Goal: Communication & Community: Share content

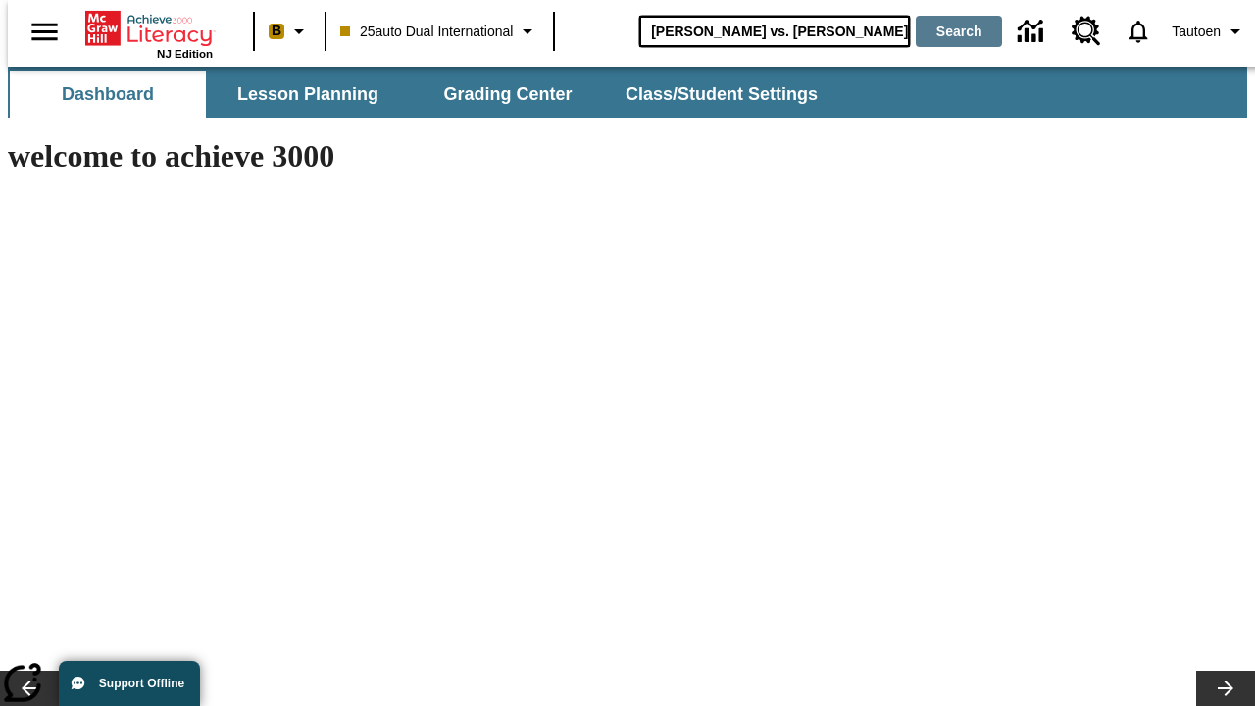
type input "[PERSON_NAME] vs. [PERSON_NAME]"
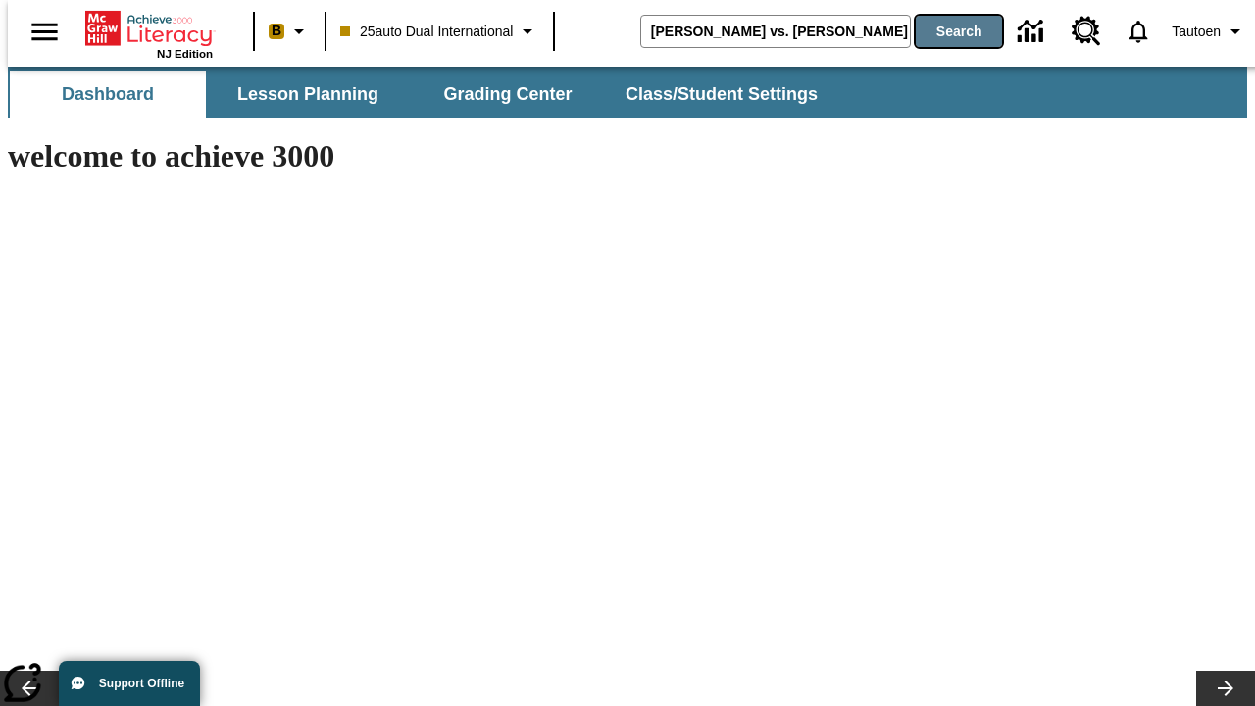
click at [946, 31] on button "Search" at bounding box center [959, 31] width 86 height 31
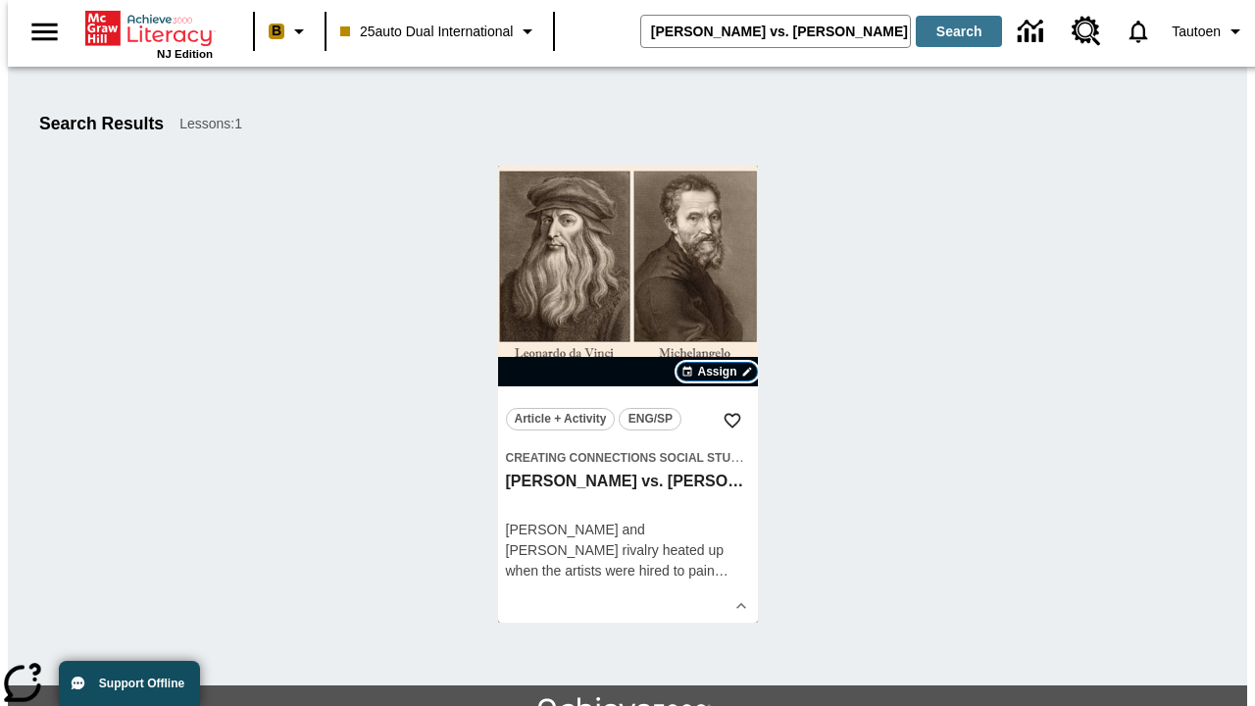
click at [718, 372] on span "Assign" at bounding box center [716, 372] width 39 height 18
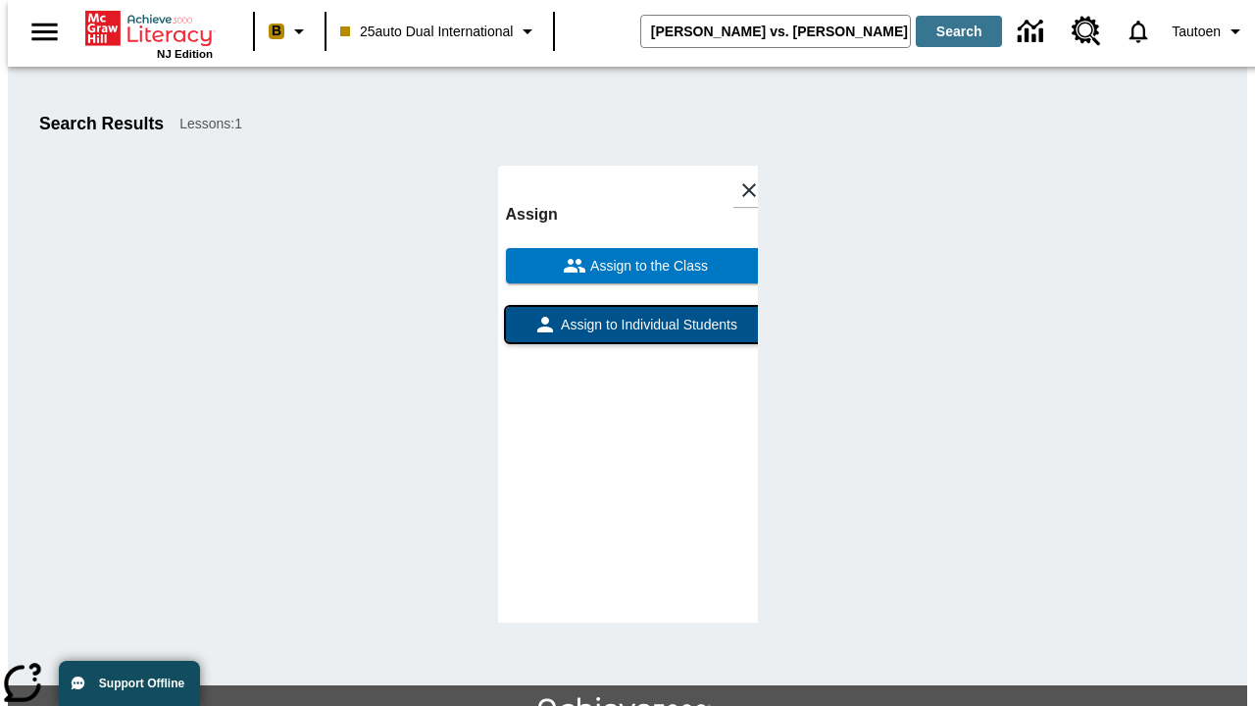
click at [627, 333] on span "Assign to Individual Students" at bounding box center [647, 325] width 180 height 21
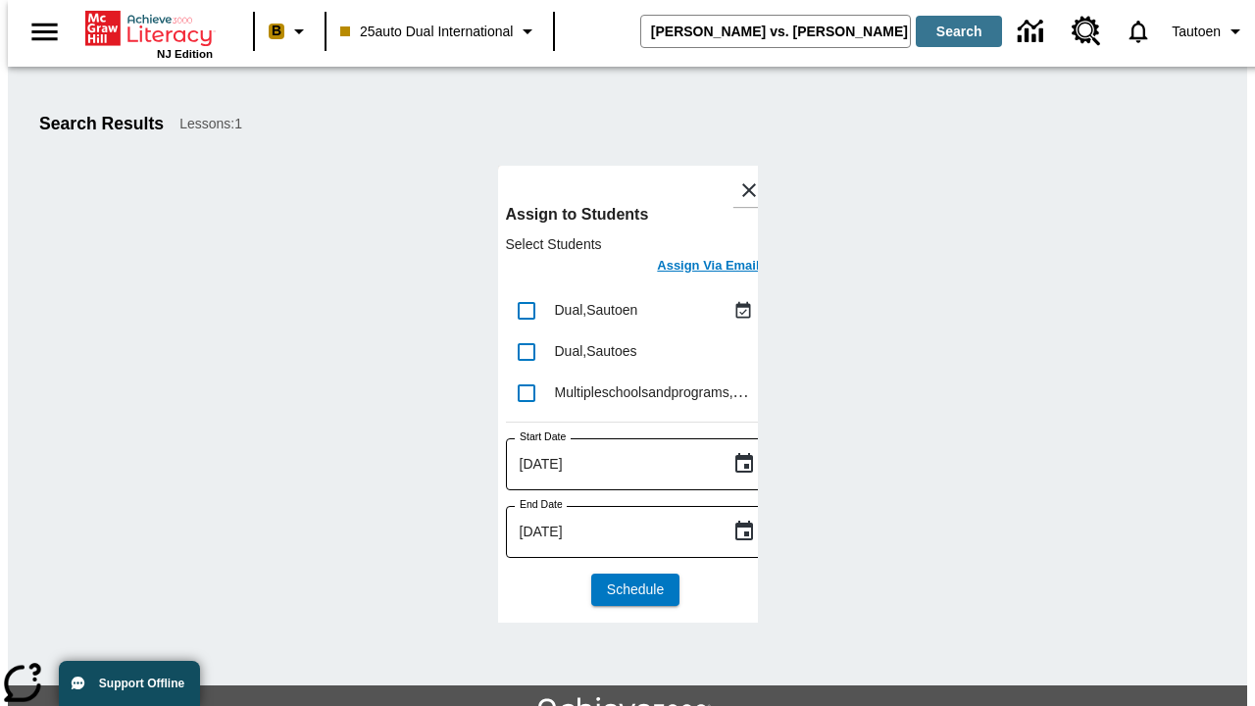
click at [693, 268] on h6 "Assign Via Email" at bounding box center [708, 266] width 102 height 23
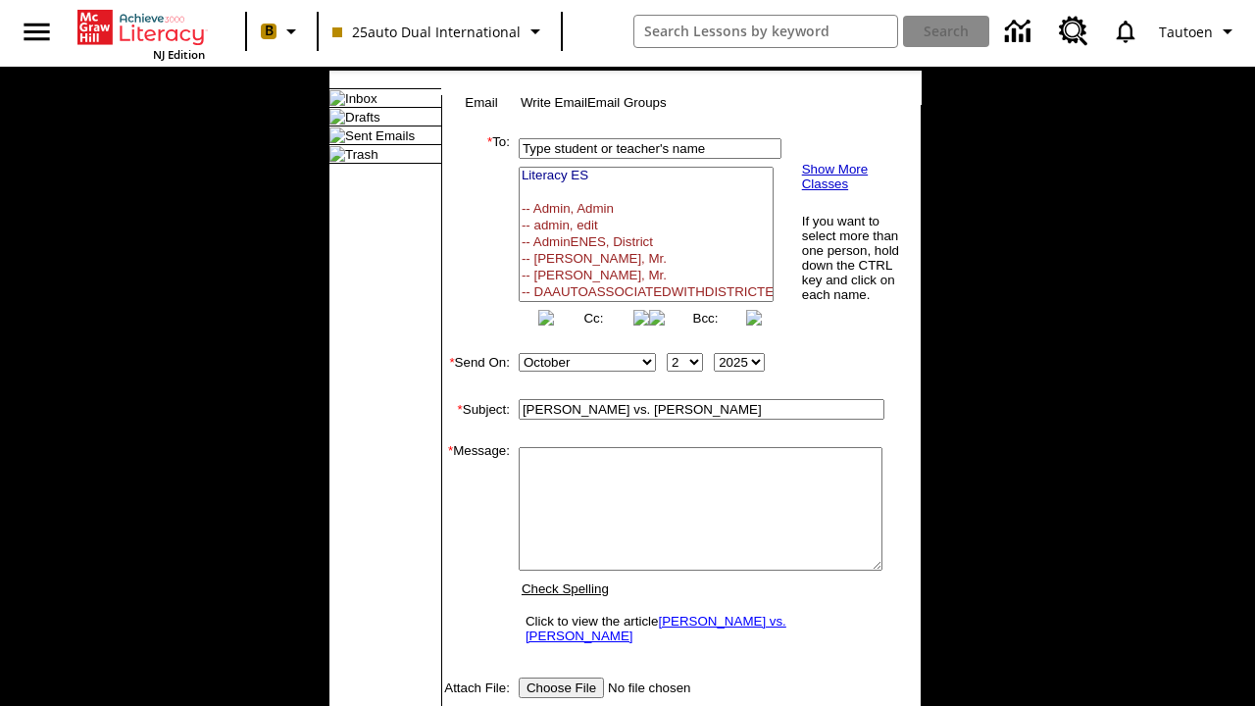
select select "U,21476361,1"
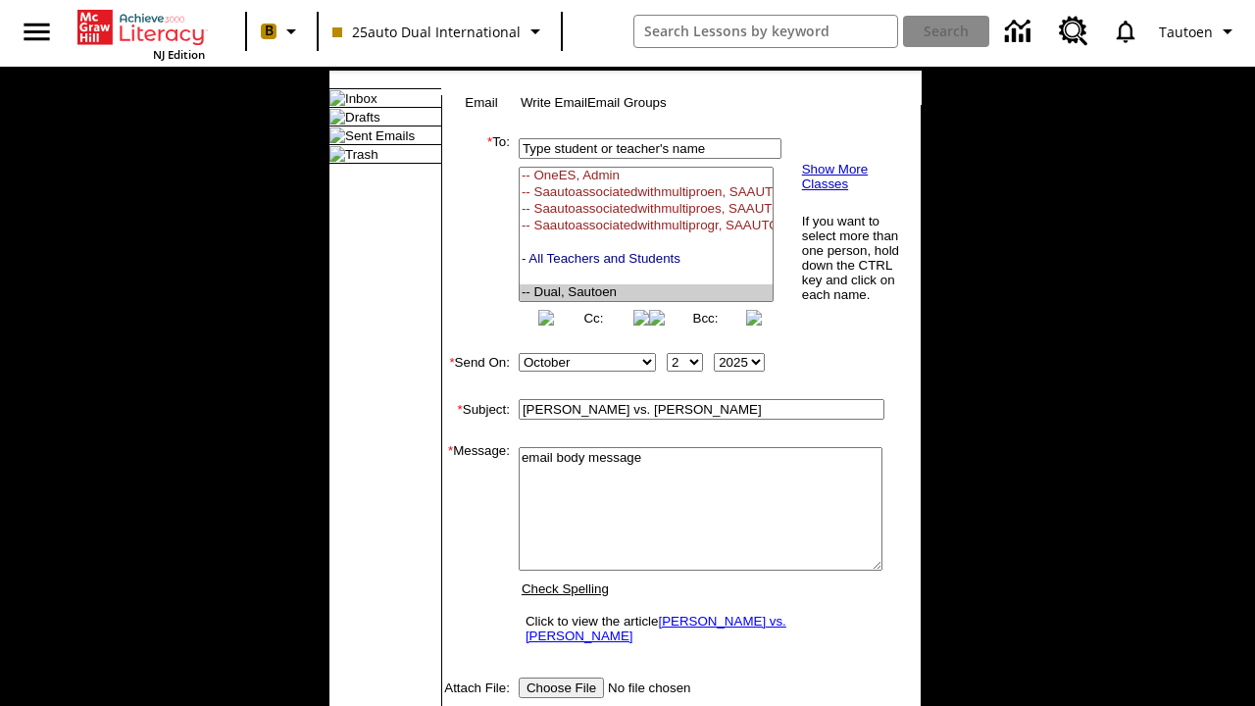
scroll to position [333, 0]
type textarea "email body message"
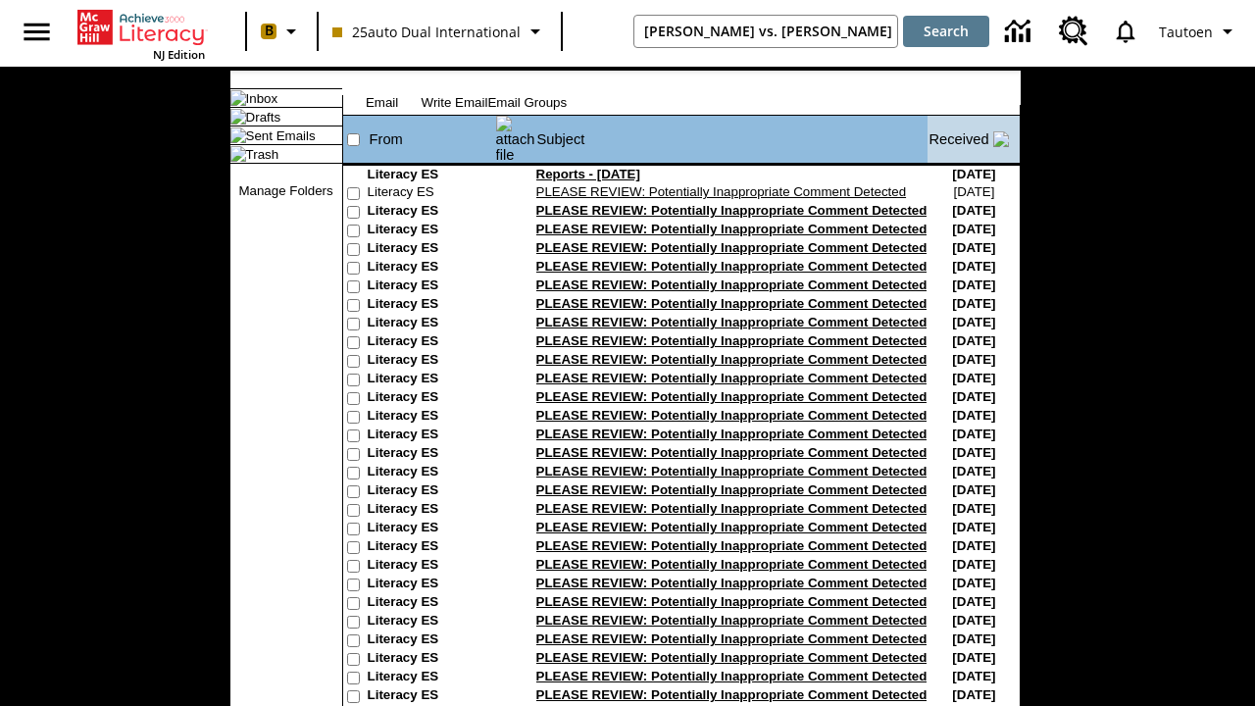
type input "[PERSON_NAME] vs. [PERSON_NAME]"
click at [946, 31] on button "Search" at bounding box center [946, 31] width 86 height 31
